Goal: Use online tool/utility: Utilize a website feature to perform a specific function

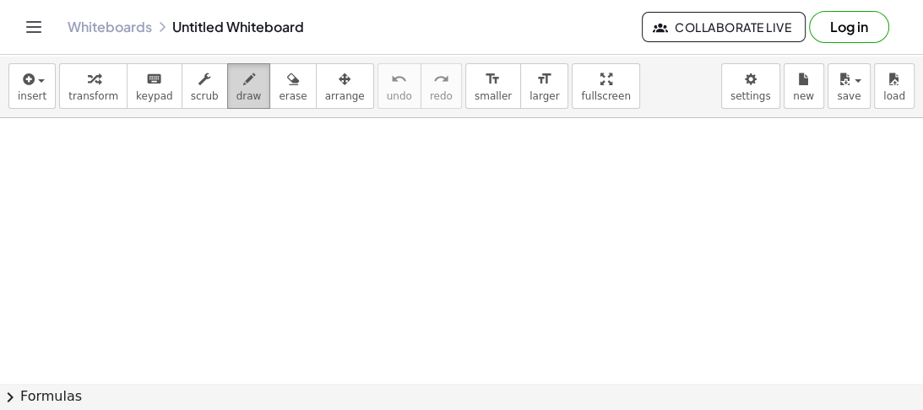
click at [243, 84] on icon "button" at bounding box center [249, 79] width 12 height 20
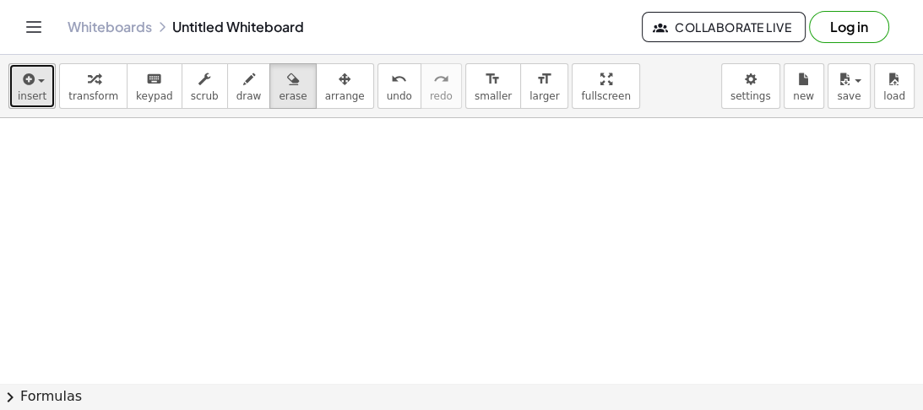
click at [43, 91] on button "insert" at bounding box center [31, 86] width 47 height 46
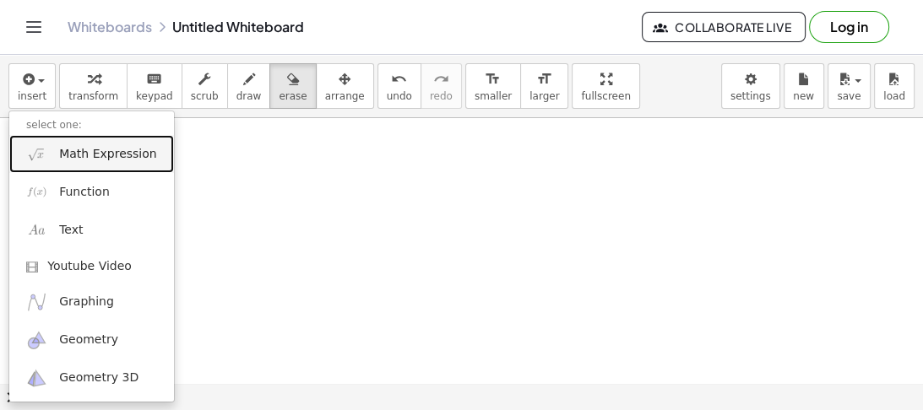
click at [95, 155] on span "Math Expression" at bounding box center [107, 154] width 97 height 17
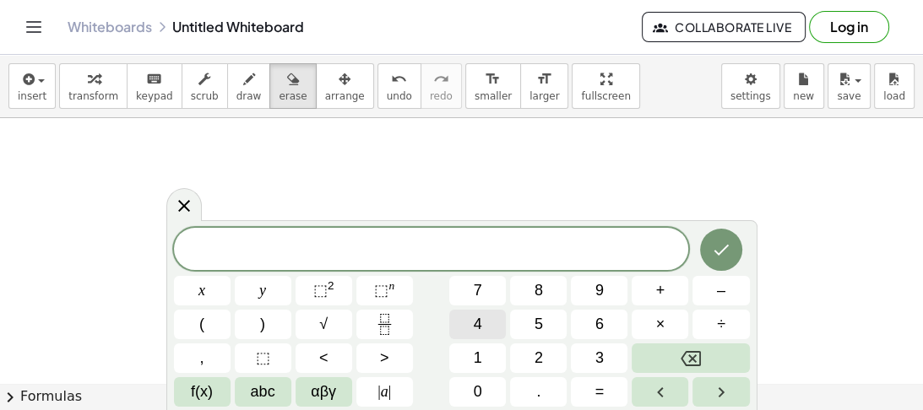
click at [484, 319] on button "4" at bounding box center [477, 325] width 57 height 30
click at [205, 295] on button "x" at bounding box center [202, 291] width 57 height 30
click at [318, 290] on span "⬚" at bounding box center [320, 290] width 14 height 17
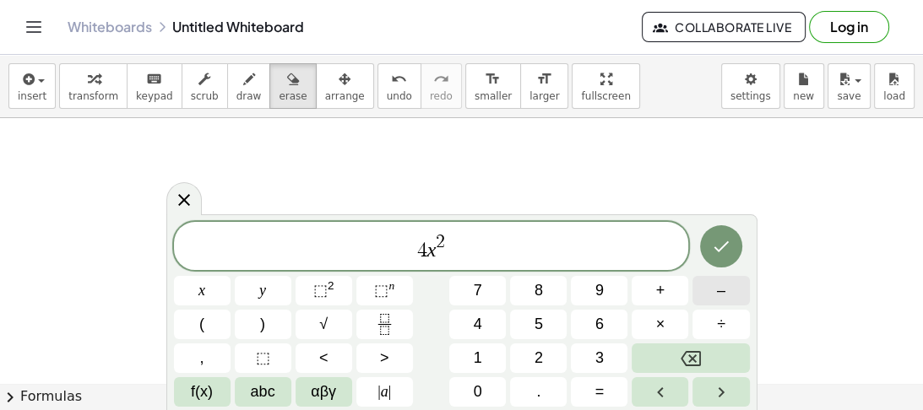
click at [718, 289] on span "–" at bounding box center [721, 291] width 8 height 23
click at [527, 294] on button "8" at bounding box center [538, 291] width 57 height 30
click at [211, 291] on button "x" at bounding box center [202, 291] width 57 height 30
click at [672, 296] on button "+" at bounding box center [660, 291] width 57 height 30
click at [483, 355] on button "1" at bounding box center [477, 359] width 57 height 30
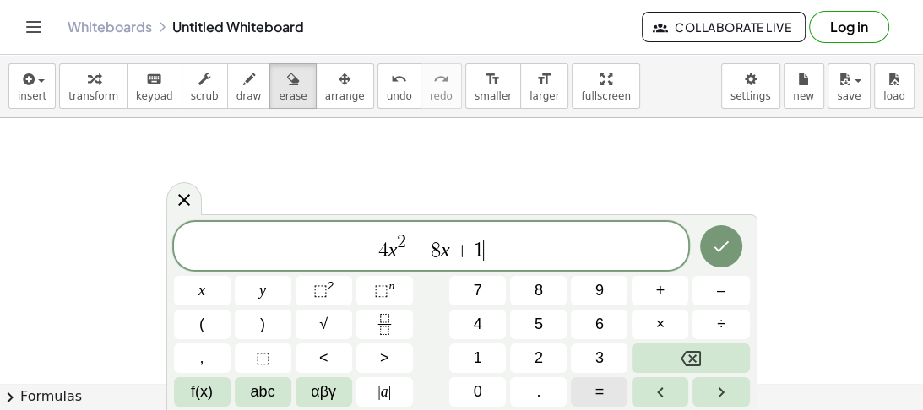
click at [599, 385] on span "=" at bounding box center [599, 392] width 9 height 23
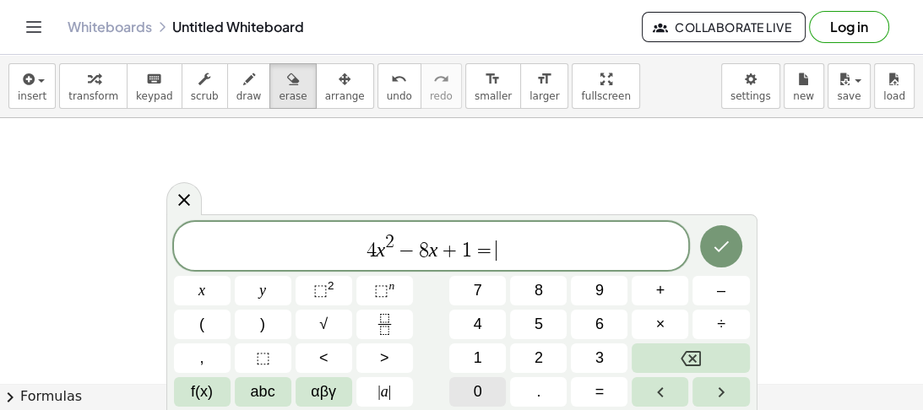
click at [482, 387] on button "0" at bounding box center [477, 393] width 57 height 30
click at [731, 251] on icon "Done" at bounding box center [721, 246] width 20 height 20
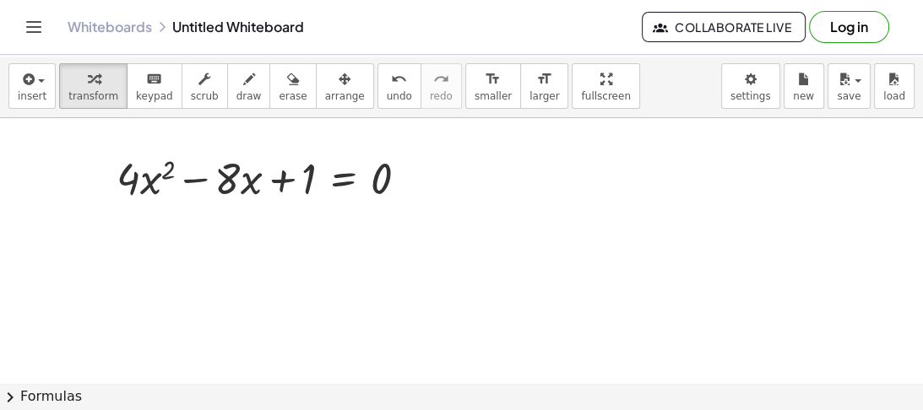
click at [8, 398] on span "chevron_right" at bounding box center [10, 398] width 20 height 20
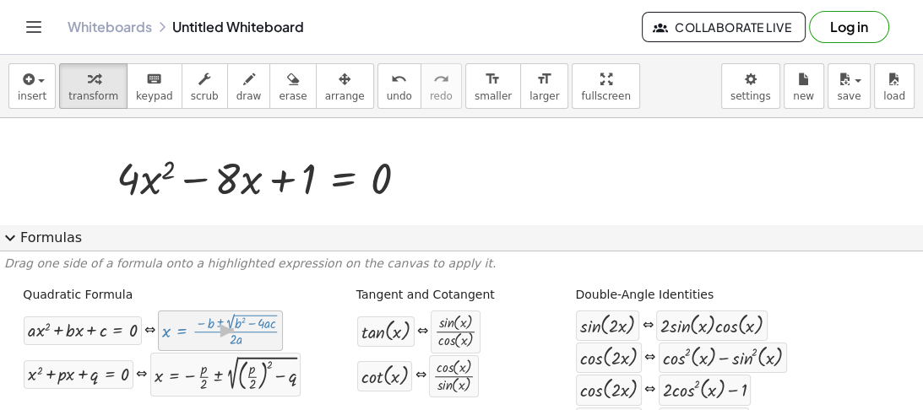
click at [177, 336] on div at bounding box center [220, 331] width 117 height 32
drag, startPoint x: 189, startPoint y: 334, endPoint x: 220, endPoint y: 171, distance: 165.8
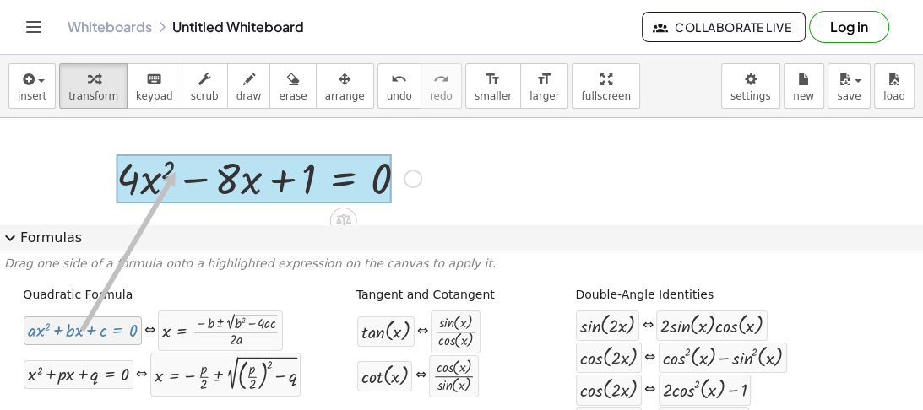
drag, startPoint x: 79, startPoint y: 334, endPoint x: 178, endPoint y: 170, distance: 192.1
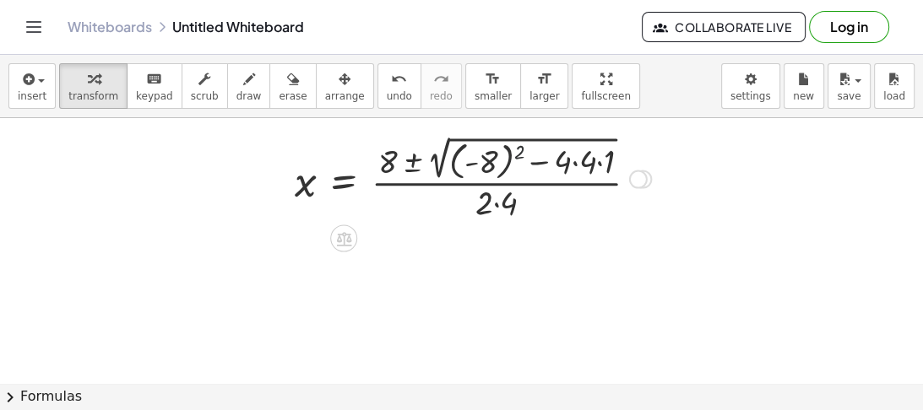
click at [519, 147] on div at bounding box center [472, 178] width 373 height 92
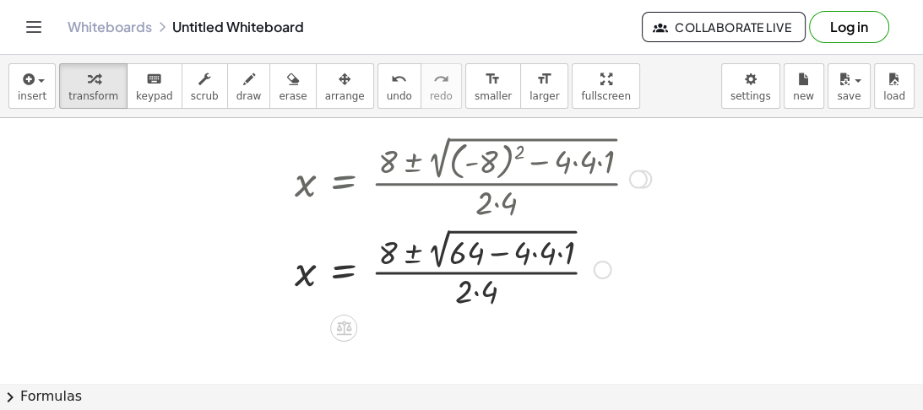
click at [534, 253] on div at bounding box center [472, 268] width 373 height 89
click at [541, 257] on div at bounding box center [472, 268] width 373 height 89
click at [544, 251] on div at bounding box center [472, 268] width 373 height 89
click at [497, 253] on div at bounding box center [472, 268] width 373 height 89
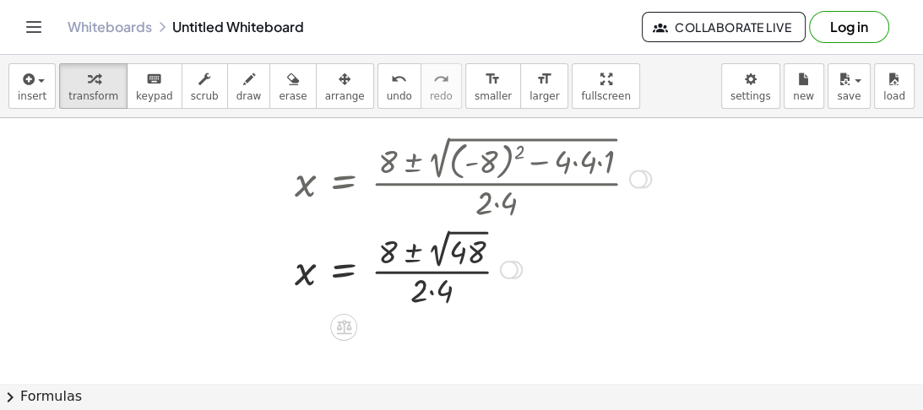
click at [411, 256] on div at bounding box center [472, 269] width 373 height 88
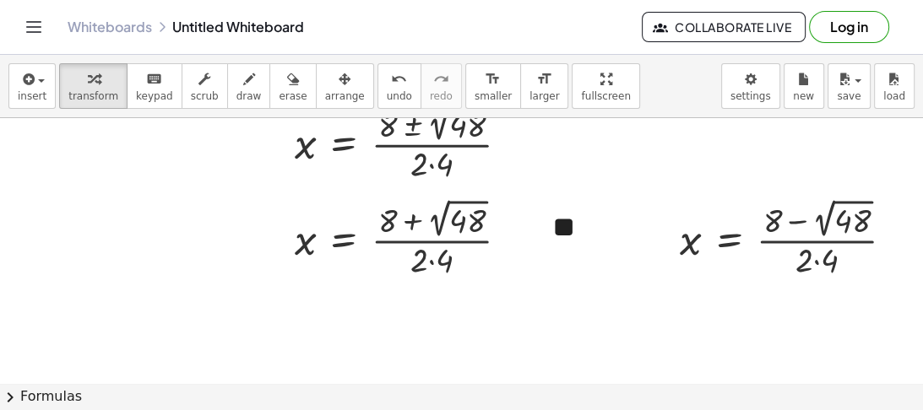
scroll to position [139, 0]
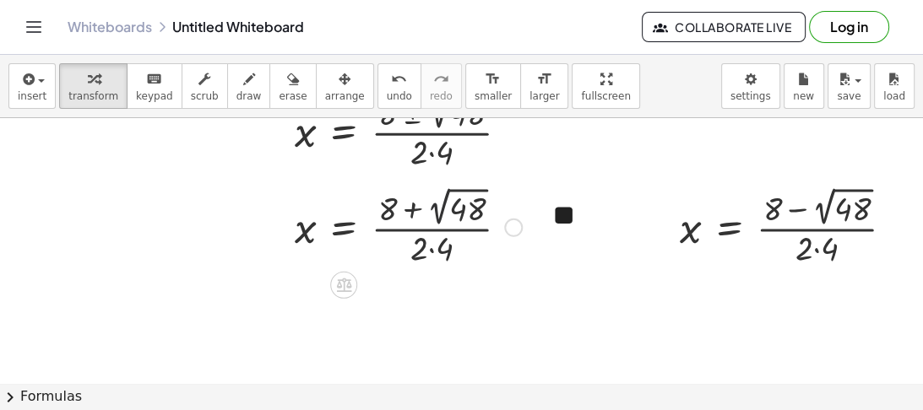
click at [441, 202] on div at bounding box center [408, 226] width 244 height 88
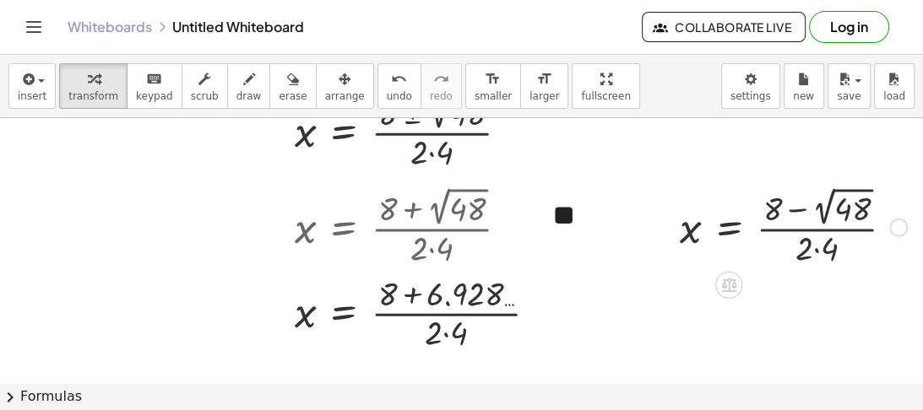
click at [831, 198] on div at bounding box center [793, 226] width 244 height 88
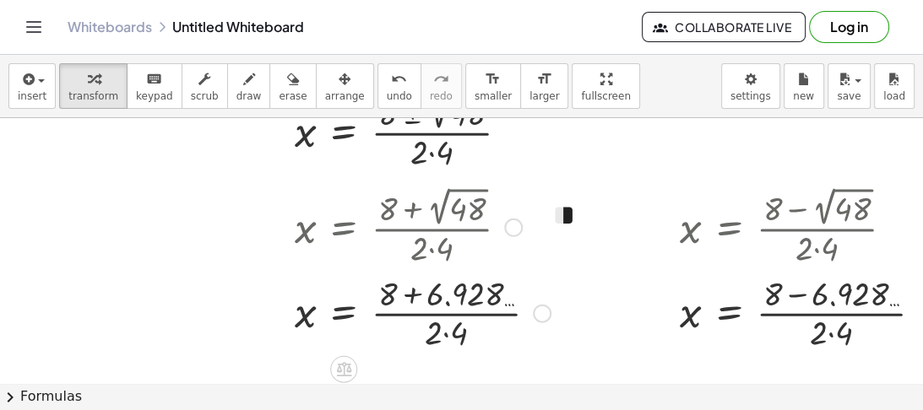
click at [443, 334] on div at bounding box center [422, 311] width 273 height 84
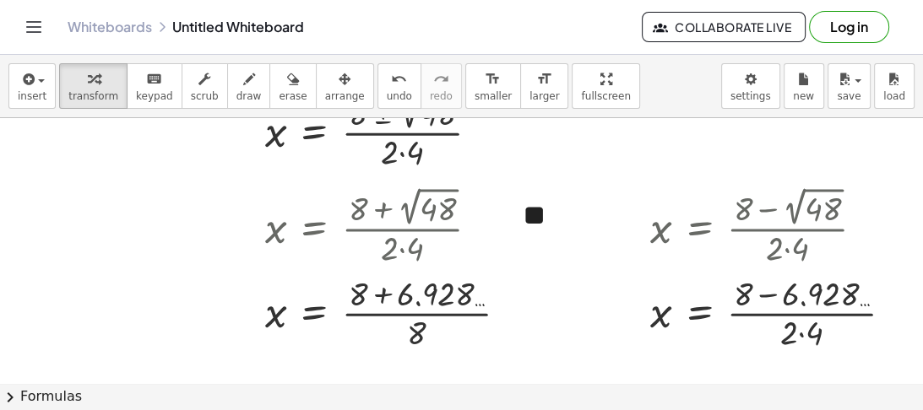
scroll to position [139, 40]
click at [790, 334] on div at bounding box center [778, 311] width 273 height 84
click at [368, 292] on div at bounding box center [393, 311] width 273 height 84
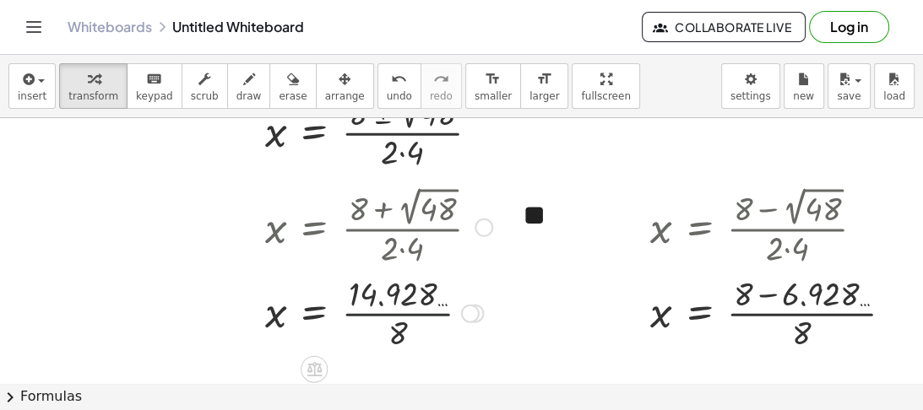
click at [375, 314] on div at bounding box center [379, 311] width 244 height 84
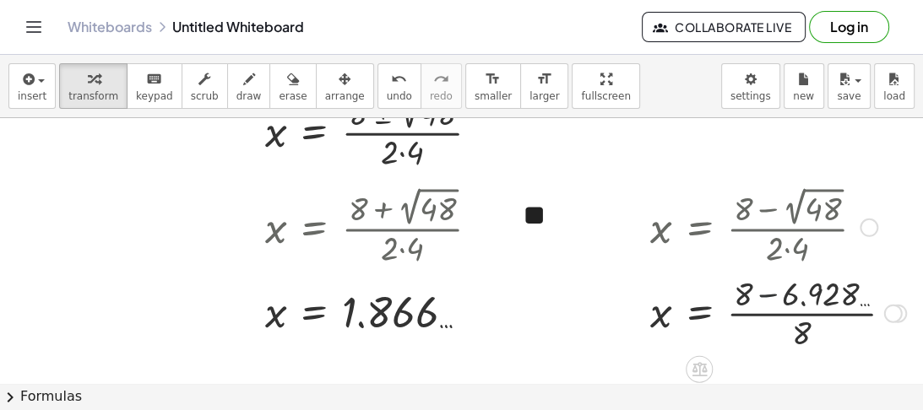
click at [756, 292] on div at bounding box center [778, 311] width 273 height 84
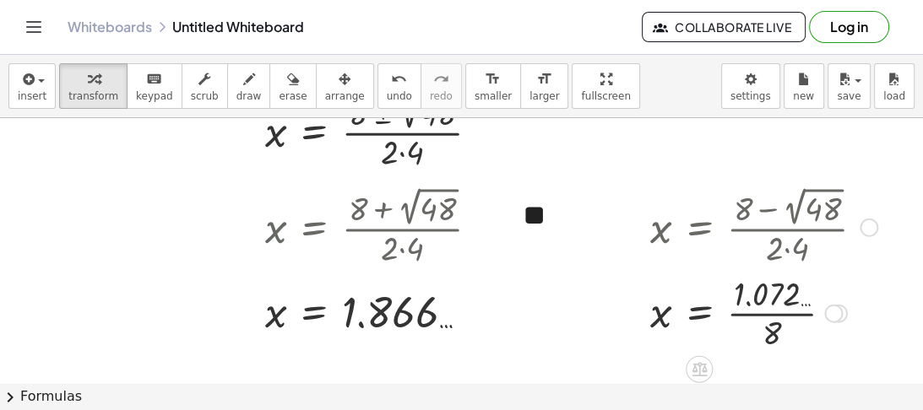
click at [738, 314] on div at bounding box center [764, 311] width 244 height 84
